Goal: Find specific page/section: Find specific page/section

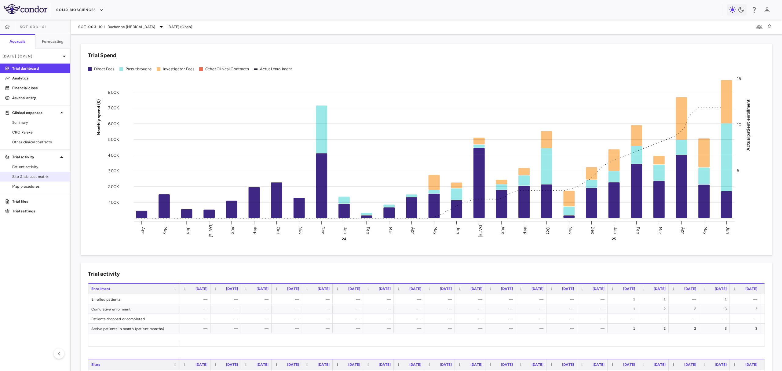
drag, startPoint x: 54, startPoint y: 175, endPoint x: 14, endPoint y: 175, distance: 40.3
click at [54, 175] on span "Site & lab cost matrix" at bounding box center [38, 177] width 53 height 6
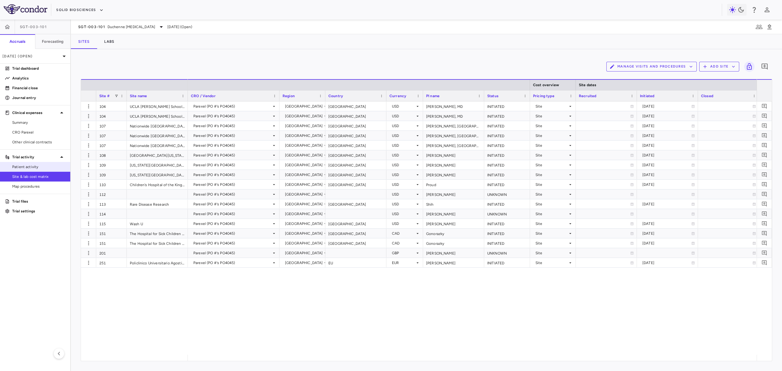
drag, startPoint x: 42, startPoint y: 163, endPoint x: 46, endPoint y: 169, distance: 8.1
click at [42, 163] on link "Patient activity" at bounding box center [35, 166] width 70 height 9
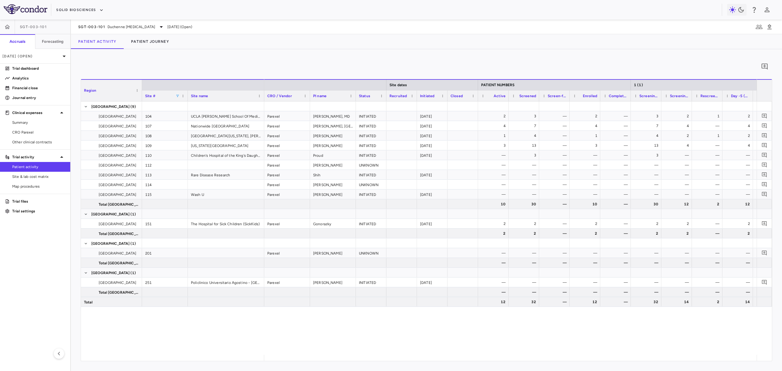
click at [178, 94] on span at bounding box center [178, 96] width 4 height 4
click at [191, 65] on div "0" at bounding box center [427, 66] width 692 height 15
